Goal: Information Seeking & Learning: Learn about a topic

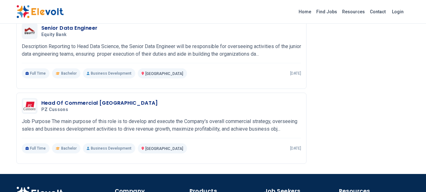
scroll to position [1462, 0]
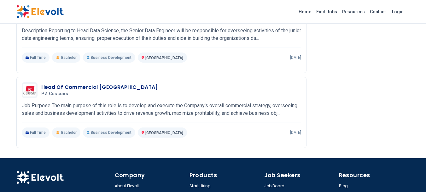
click at [328, 10] on link "Find Jobs" at bounding box center [327, 12] width 26 height 10
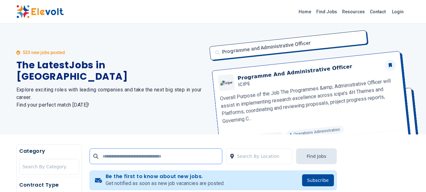
click at [202, 152] on input "text" at bounding box center [156, 156] width 133 height 16
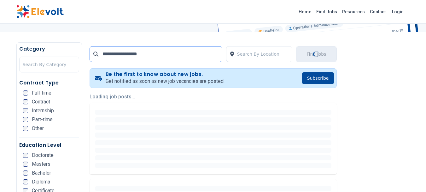
scroll to position [108, 0]
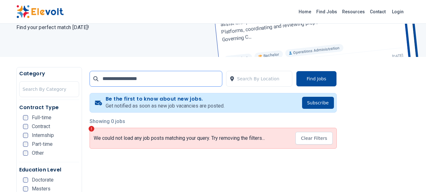
scroll to position [84, 0]
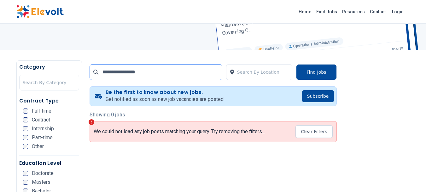
scroll to position [17, 0]
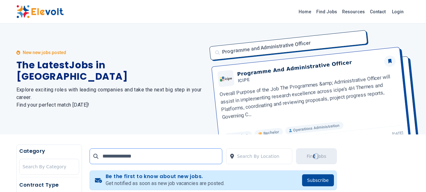
type input "**********"
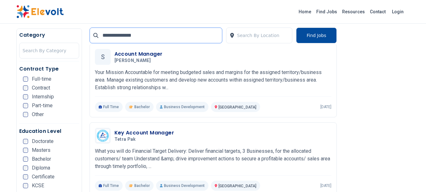
scroll to position [168, 0]
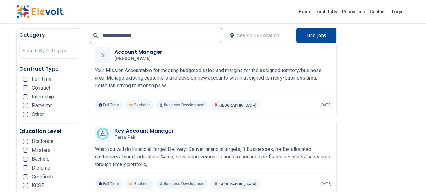
click at [168, 75] on p "Your Mission Accountable for meeting budgeted sales and margins for the assigne…" at bounding box center [213, 78] width 237 height 23
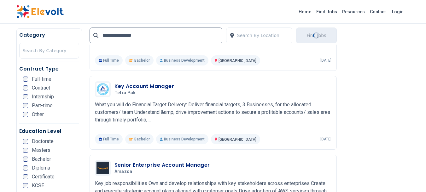
scroll to position [229, 0]
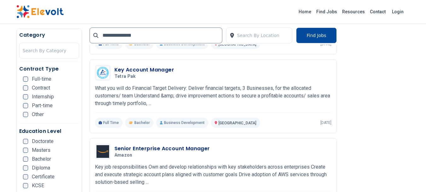
click at [139, 70] on h3 "Key Account Manager" at bounding box center [145, 70] width 60 height 8
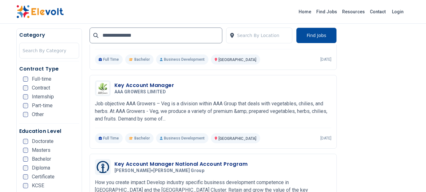
scroll to position [370, 0]
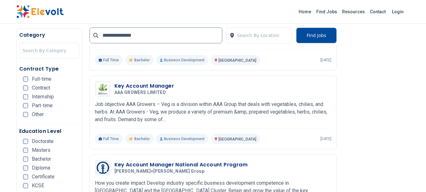
click at [132, 85] on h3 "Key Account Manager" at bounding box center [145, 86] width 60 height 8
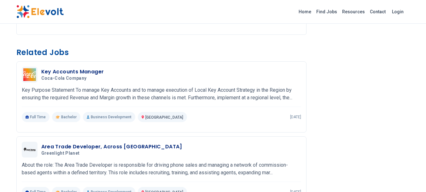
scroll to position [409, 0]
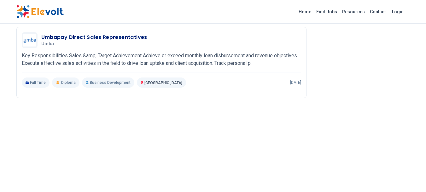
scroll to position [675, 0]
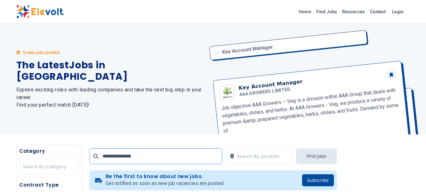
click at [184, 157] on input "**********" at bounding box center [156, 156] width 133 height 16
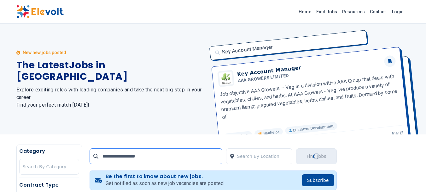
type input "**********"
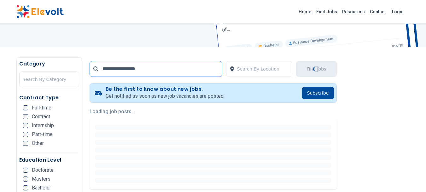
scroll to position [87, 0]
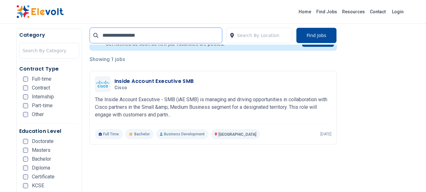
scroll to position [141, 0]
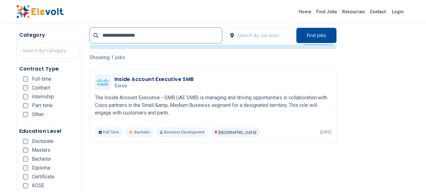
click at [173, 79] on h3 "Inside Account Executive SMB" at bounding box center [155, 79] width 80 height 8
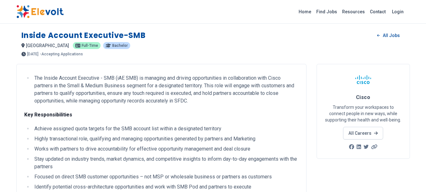
scroll to position [0, 0]
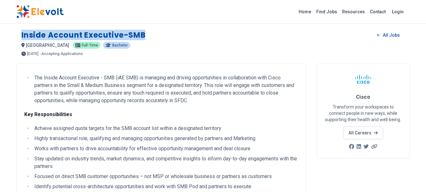
drag, startPoint x: 152, startPoint y: 36, endPoint x: 19, endPoint y: 35, distance: 133.2
click at [19, 35] on div "Inside Account Executive-SMB All Jobs [GEOGRAPHIC_DATA] KE [DEMOGRAPHIC_DATA] B…" at bounding box center [213, 40] width 394 height 31
copy h1 "Inside Account Executive-SMB"
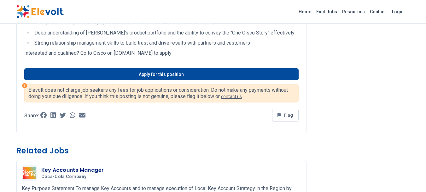
scroll to position [199, 0]
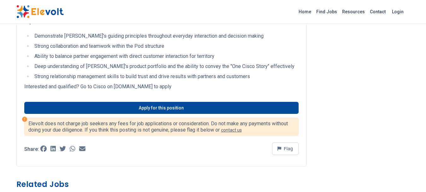
drag, startPoint x: 31, startPoint y: 57, endPoint x: 167, endPoint y: 87, distance: 139.6
click at [167, 87] on div "The Inside Account Executive - SMB (iAE SMB) is managing and driving opportunit…" at bounding box center [161, 15] width 290 height 301
copy div "The Inside Account Executive - SMB (iAE SMB) is managing and driving opportunit…"
click at [301, 55] on div "The Inside Account Executive - SMB (iAE SMB) is managing and driving opportunit…" at bounding box center [161, 15] width 290 height 301
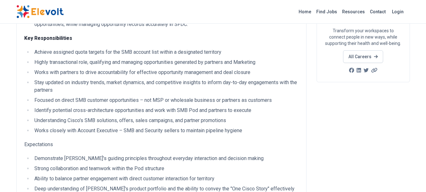
scroll to position [0, 0]
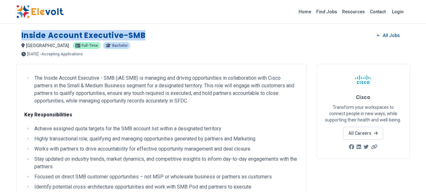
drag, startPoint x: 152, startPoint y: 34, endPoint x: 19, endPoint y: 39, distance: 132.4
click at [19, 39] on div "Inside Account Executive-SMB All Jobs nairobi KE Full-time Bachelor 2 days ago …" at bounding box center [213, 40] width 394 height 31
copy h1 "Inside Account Executive-SMB"
